Goal: Transaction & Acquisition: Book appointment/travel/reservation

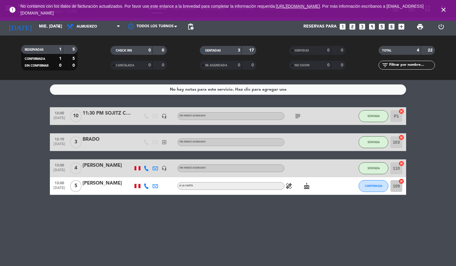
click at [443, 10] on icon "close" at bounding box center [443, 9] width 7 height 7
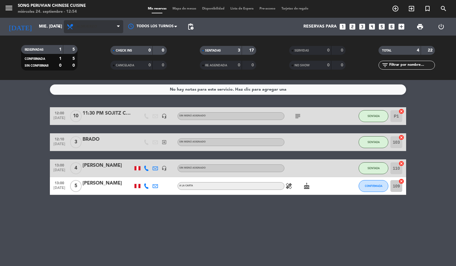
click at [94, 32] on span "Almuerzo" at bounding box center [93, 26] width 59 height 13
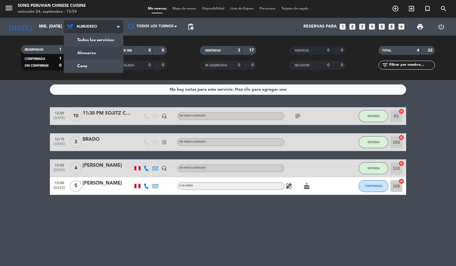
click at [90, 26] on span "Almuerzo" at bounding box center [87, 27] width 20 height 4
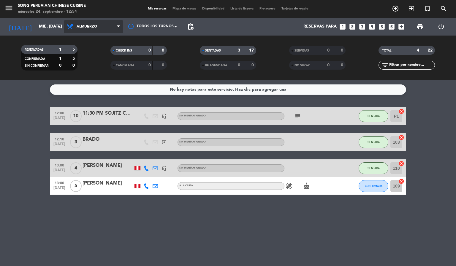
click at [96, 31] on span "Almuerzo" at bounding box center [93, 26] width 59 height 13
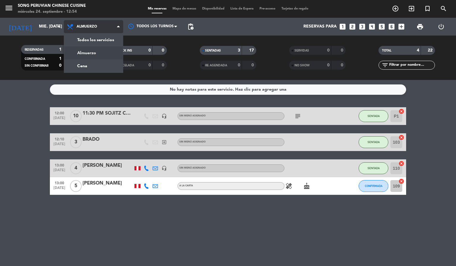
click at [93, 63] on div "menu Song Peruvian Chinese Cuisine miércoles 24. septiembre - 12:54 Mis reserva…" at bounding box center [228, 40] width 456 height 80
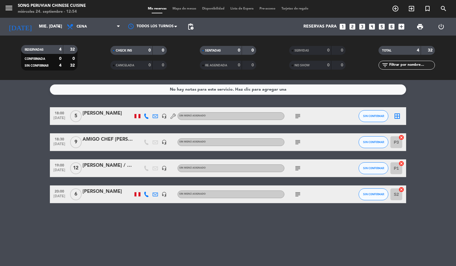
click at [295, 171] on icon "subject" at bounding box center [297, 168] width 7 height 7
click at [114, 170] on div at bounding box center [107, 172] width 50 height 5
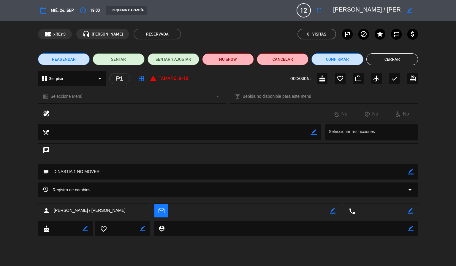
click at [387, 59] on button "Cerrar" at bounding box center [392, 59] width 52 height 12
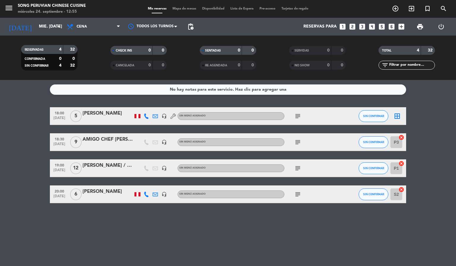
click at [398, 7] on icon "add_circle_outline" at bounding box center [395, 8] width 7 height 7
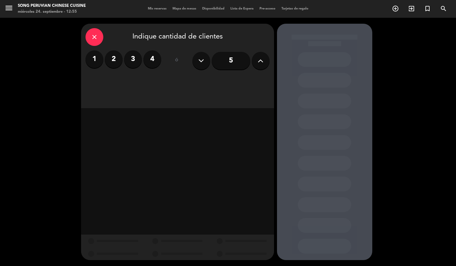
click at [260, 59] on icon at bounding box center [261, 60] width 6 height 9
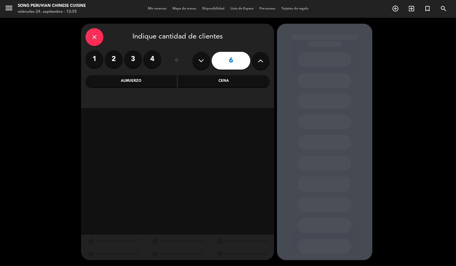
click at [263, 58] on icon at bounding box center [261, 60] width 6 height 9
click at [207, 55] on button at bounding box center [201, 61] width 18 height 18
type input "6"
click at [144, 83] on div "Almuerzo" at bounding box center [130, 81] width 91 height 12
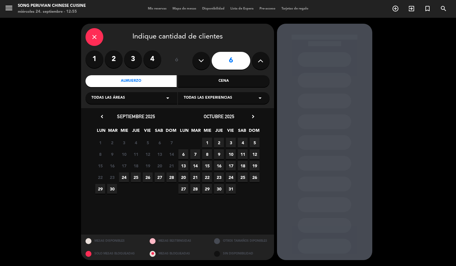
click at [124, 178] on span "24" at bounding box center [124, 178] width 10 height 10
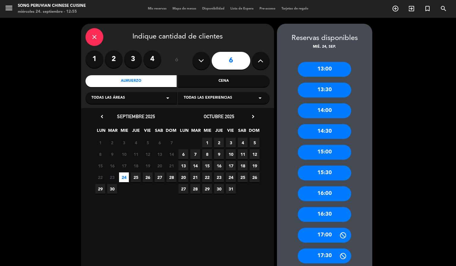
click at [334, 112] on div "14:00" at bounding box center [324, 111] width 53 height 15
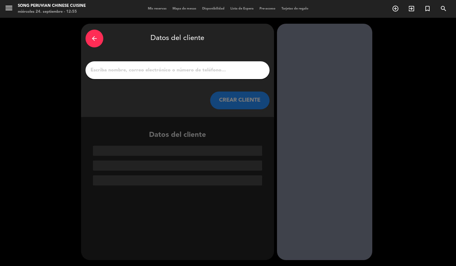
click at [211, 67] on input "1" at bounding box center [177, 70] width 175 height 8
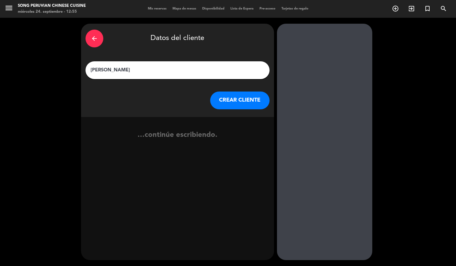
type input "[PERSON_NAME]"
click at [253, 100] on button "CREAR CLIENTE" at bounding box center [239, 101] width 59 height 18
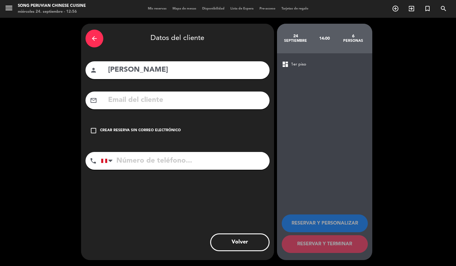
click at [204, 100] on input "text" at bounding box center [186, 100] width 158 height 12
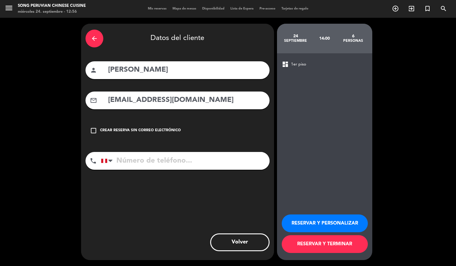
type input "[EMAIL_ADDRESS][DOMAIN_NAME]"
click at [210, 157] on input "tel" at bounding box center [185, 161] width 169 height 18
type input "981023404"
click at [324, 224] on button "RESERVAR Y PERSONALIZAR" at bounding box center [325, 224] width 86 height 18
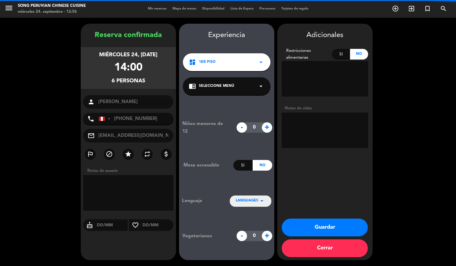
click at [308, 121] on textarea at bounding box center [325, 131] width 86 height 36
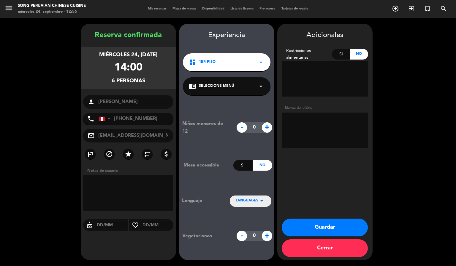
click at [336, 122] on textarea at bounding box center [325, 131] width 86 height 36
click at [334, 228] on button "Guardar" at bounding box center [325, 228] width 86 height 18
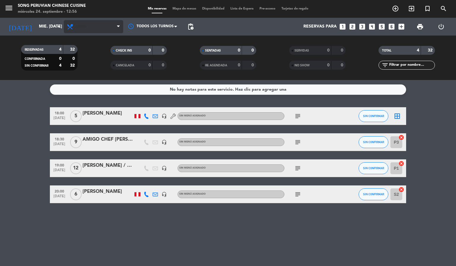
click at [101, 21] on span "Cena" at bounding box center [93, 26] width 59 height 13
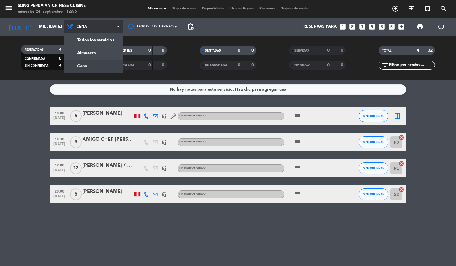
click at [109, 48] on div "menu Song Peruvian Chinese Cuisine miércoles 24. septiembre - 12:56 Mis reserva…" at bounding box center [228, 40] width 456 height 80
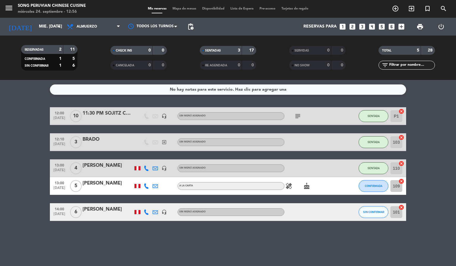
click at [147, 214] on icon at bounding box center [146, 212] width 5 height 5
click at [215, 250] on div "No hay notas para este servicio. Haz clic para agregar una 12:00 [DATE] 11:30 P…" at bounding box center [228, 173] width 456 height 186
